Goal: Task Accomplishment & Management: Manage account settings

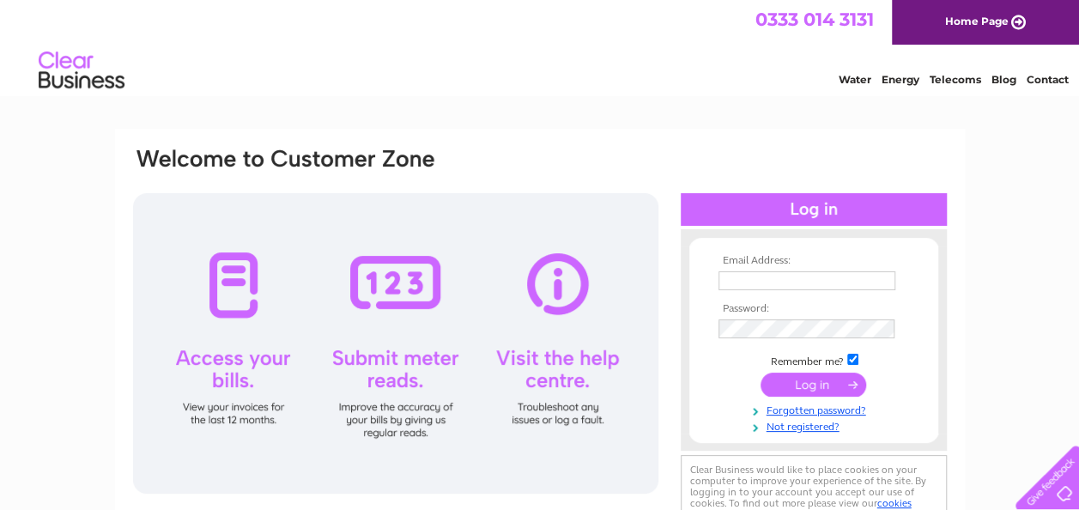
click at [774, 282] on input "text" at bounding box center [807, 280] width 177 height 19
type input "bev@cakesbydesignuk.co.uk"
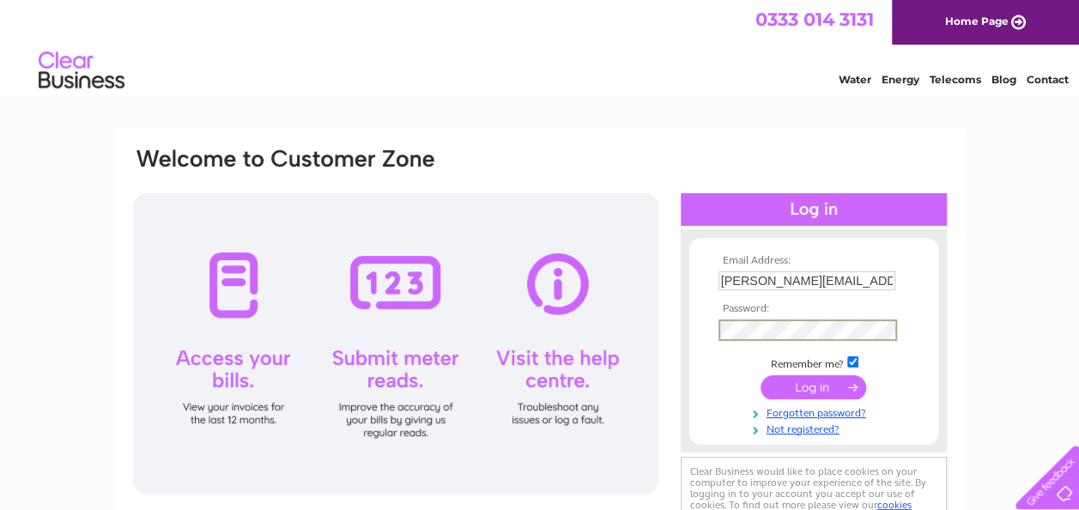
click at [787, 383] on input "submit" at bounding box center [814, 387] width 106 height 24
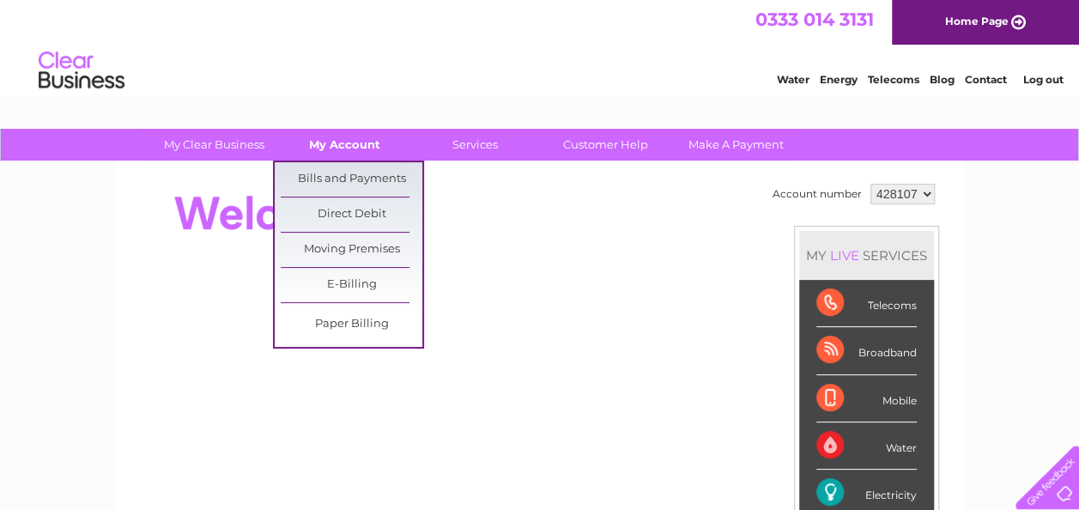
click at [337, 132] on link "My Account" at bounding box center [345, 145] width 142 height 32
click at [334, 179] on link "Bills and Payments" at bounding box center [352, 179] width 142 height 34
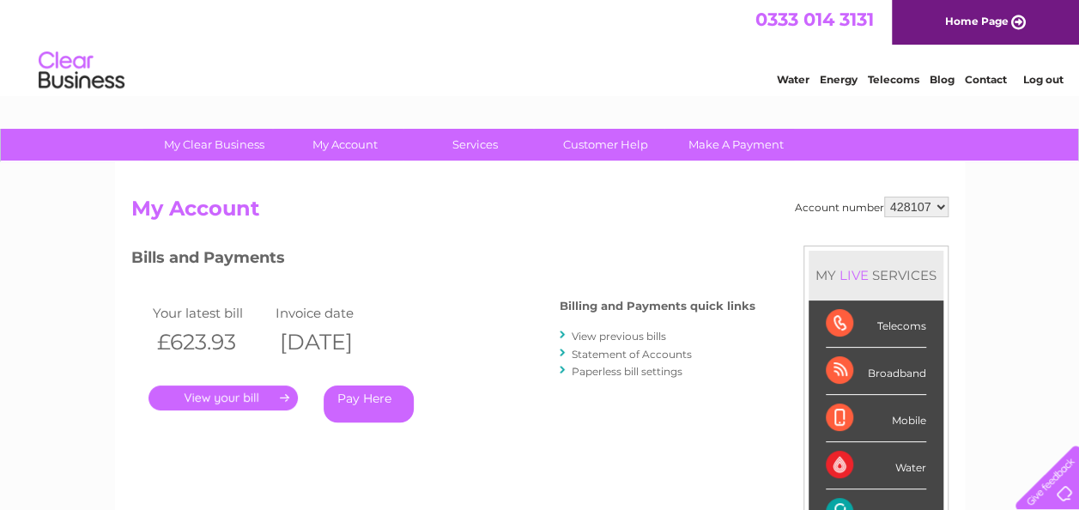
click at [230, 393] on link "." at bounding box center [223, 398] width 149 height 25
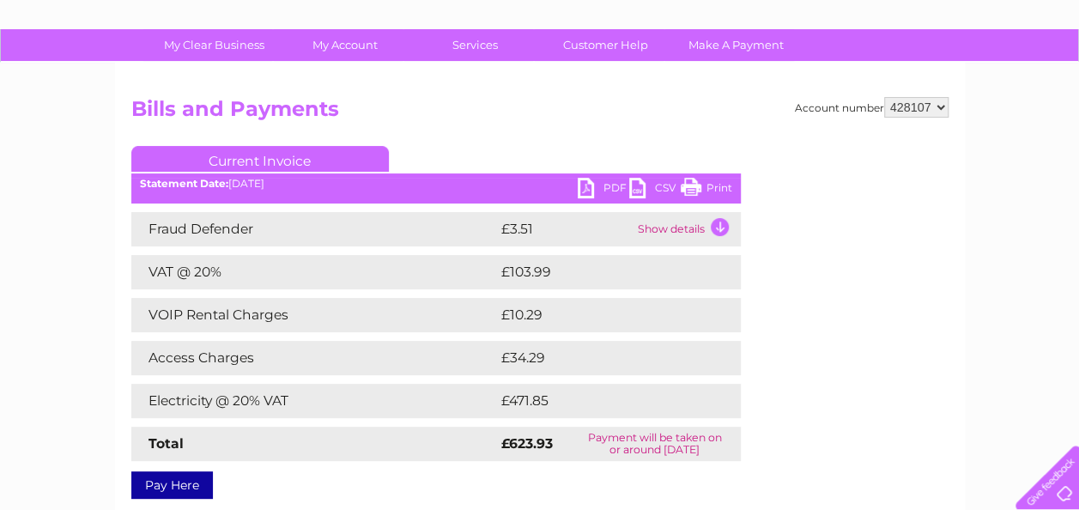
scroll to position [98, 0]
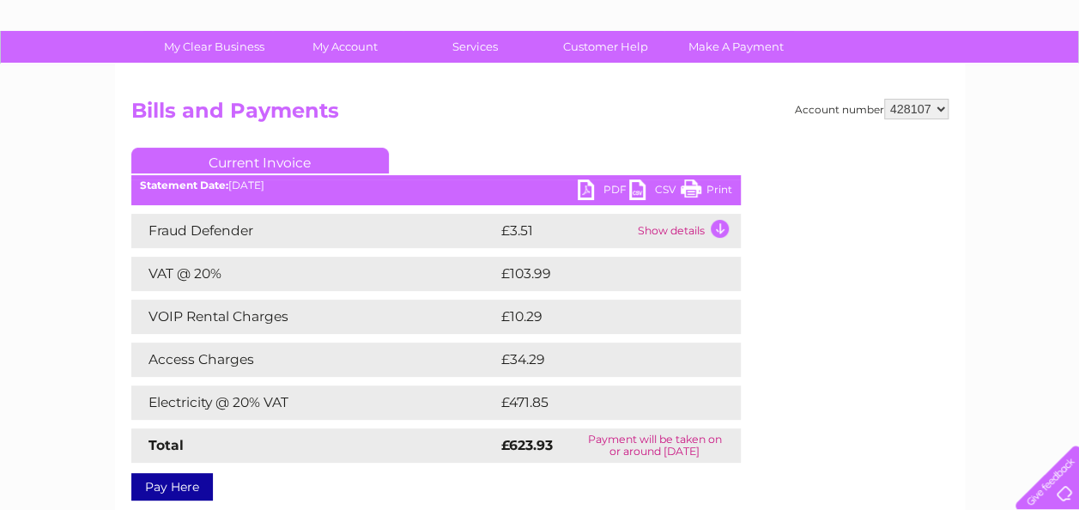
click at [601, 189] on link "PDF" at bounding box center [604, 191] width 52 height 25
